Goal: Check status: Check status

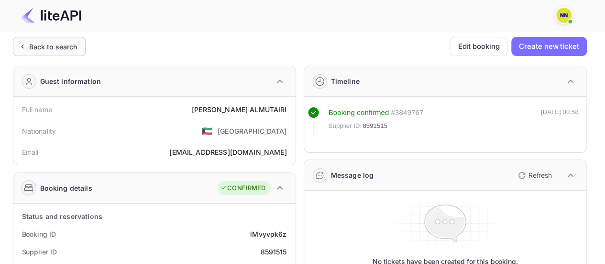
click at [37, 44] on div "Back to search" at bounding box center [53, 47] width 48 height 10
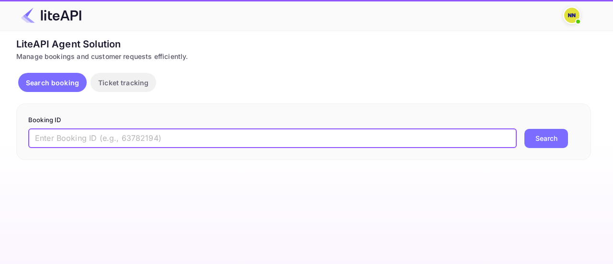
click at [184, 134] on input "text" at bounding box center [272, 138] width 488 height 19
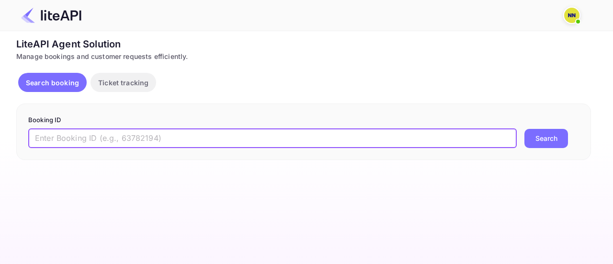
paste input "9161964"
type input "9161964"
click at [542, 133] on button "Search" at bounding box center [546, 138] width 44 height 19
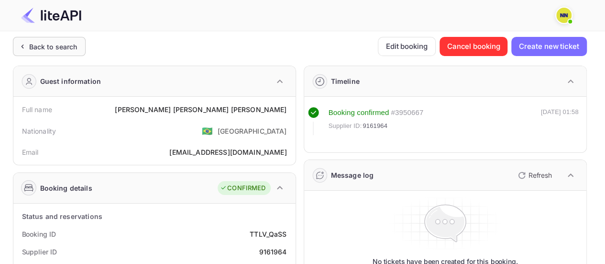
click at [78, 47] on div "Back to search" at bounding box center [49, 46] width 73 height 19
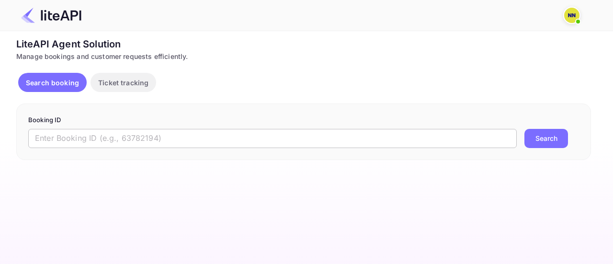
click at [397, 139] on input "text" at bounding box center [272, 138] width 488 height 19
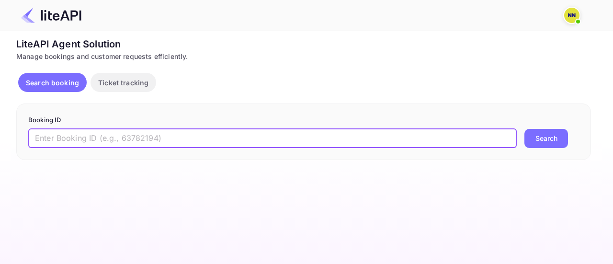
paste input "9161667"
type input "9161667"
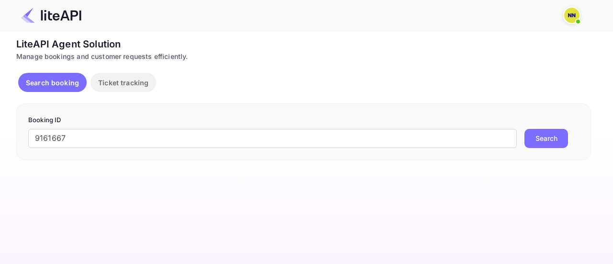
click at [553, 142] on button "Search" at bounding box center [546, 138] width 44 height 19
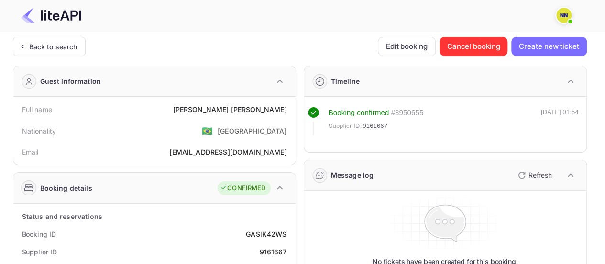
click at [59, 48] on div "Back to search" at bounding box center [53, 47] width 48 height 10
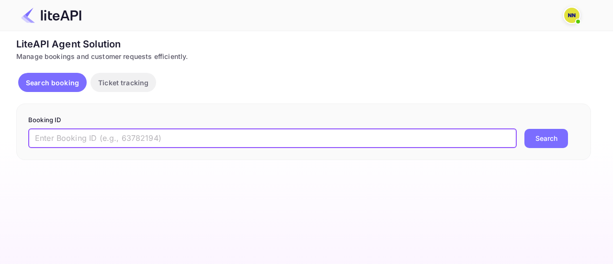
click at [283, 134] on input "text" at bounding box center [272, 138] width 488 height 19
paste input "7994406"
type input "7994406"
click at [543, 142] on button "Search" at bounding box center [546, 138] width 44 height 19
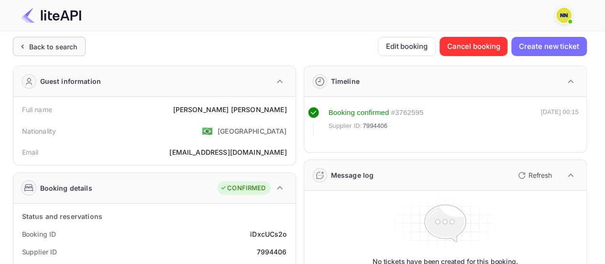
click at [59, 48] on div "Back to search" at bounding box center [53, 47] width 48 height 10
